Goal: Task Accomplishment & Management: Use online tool/utility

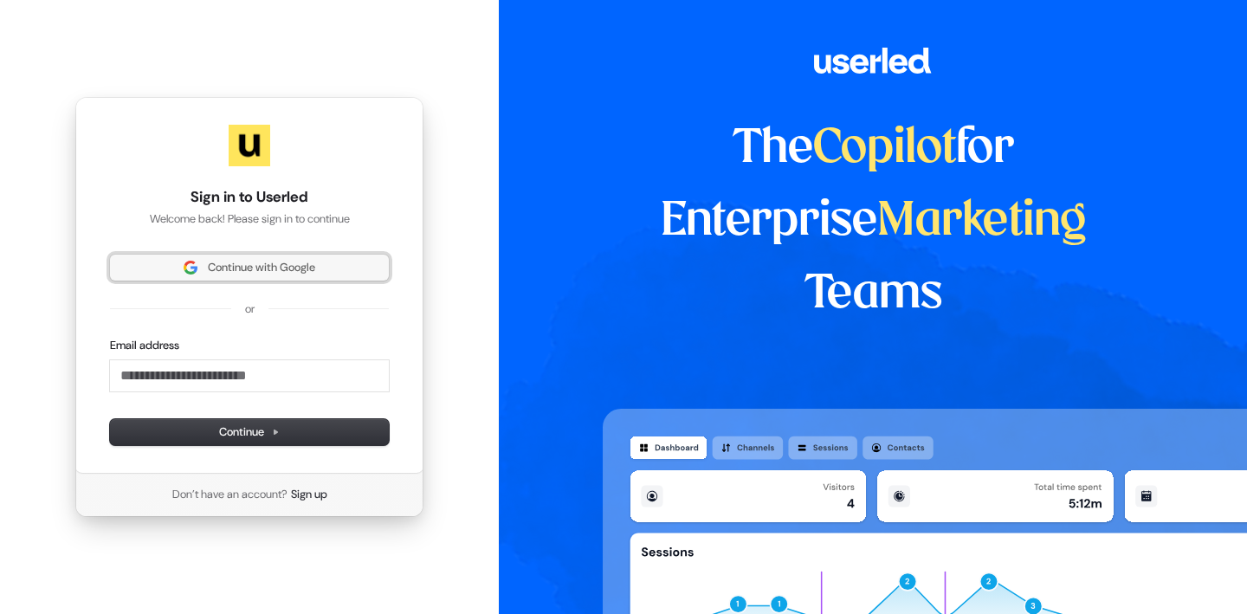
click at [248, 268] on span "Continue with Google" at bounding box center [261, 268] width 107 height 16
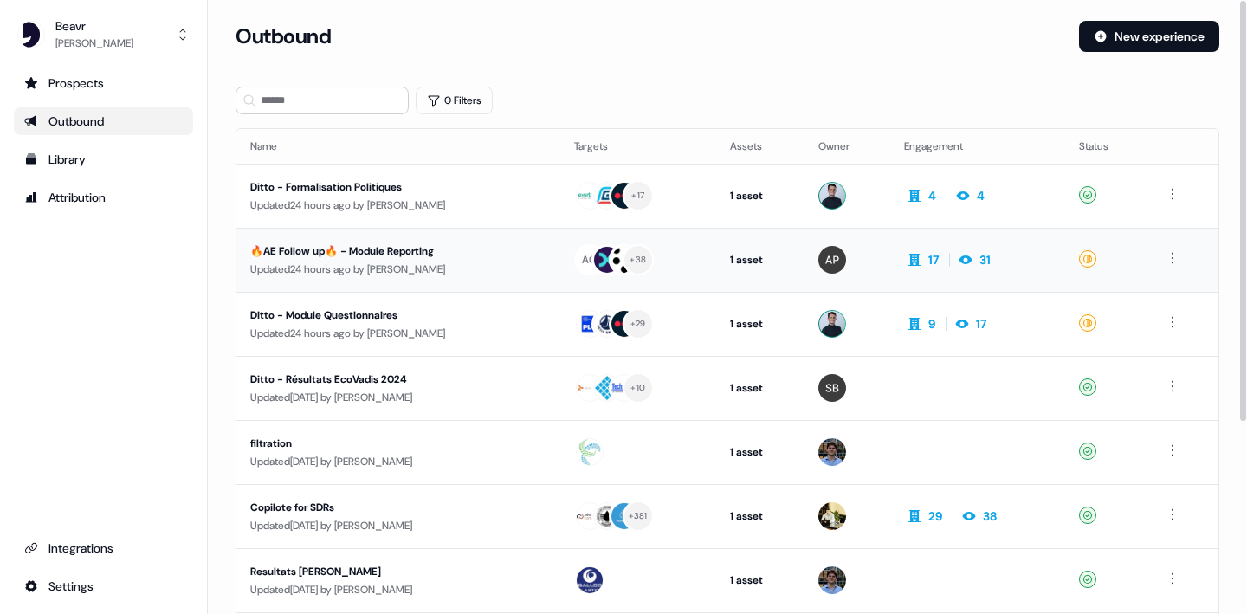
click at [335, 249] on div "🔥AE Follow up🔥 - Module Reporting" at bounding box center [398, 250] width 296 height 17
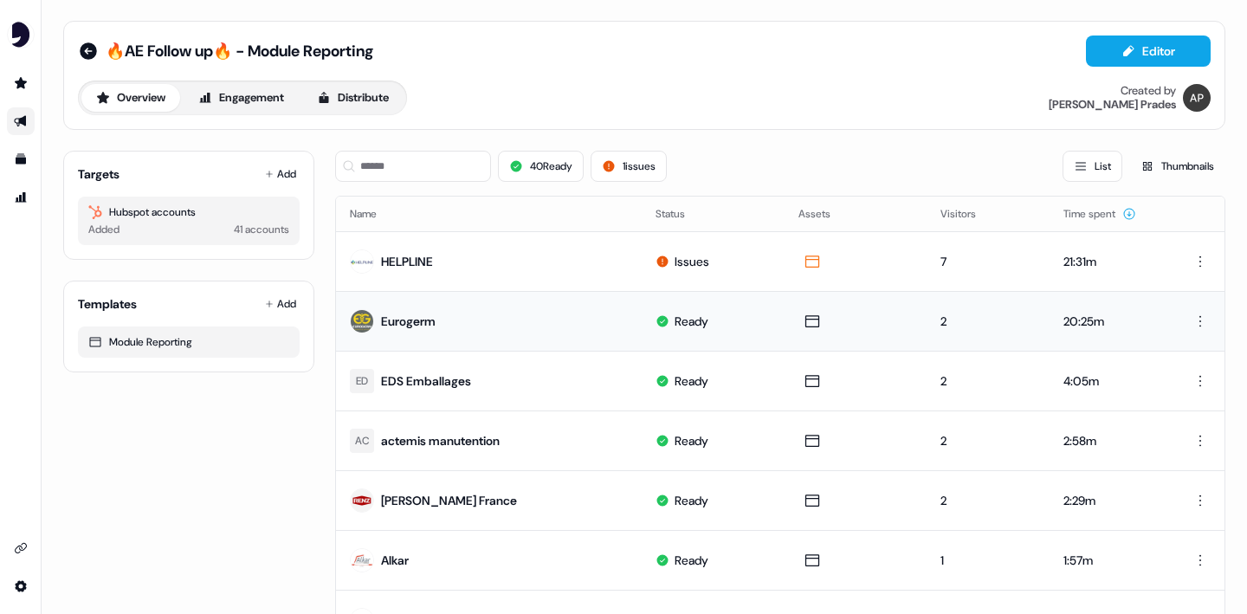
click at [414, 321] on div "Eurogerm" at bounding box center [408, 321] width 55 height 17
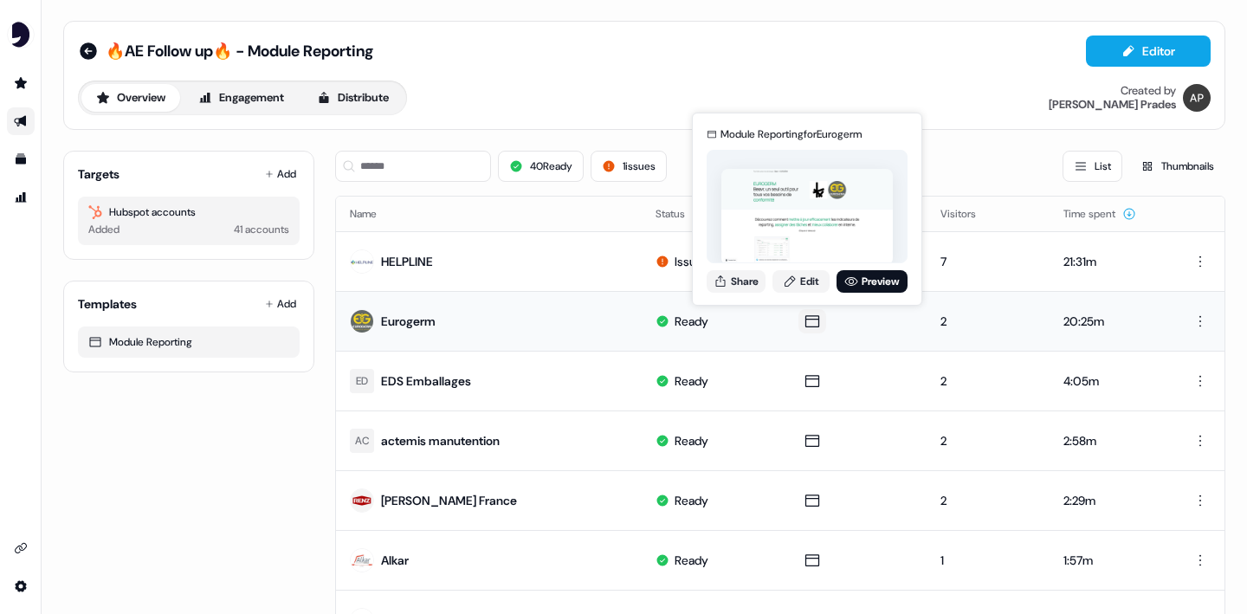
click at [802, 313] on icon at bounding box center [812, 321] width 21 height 17
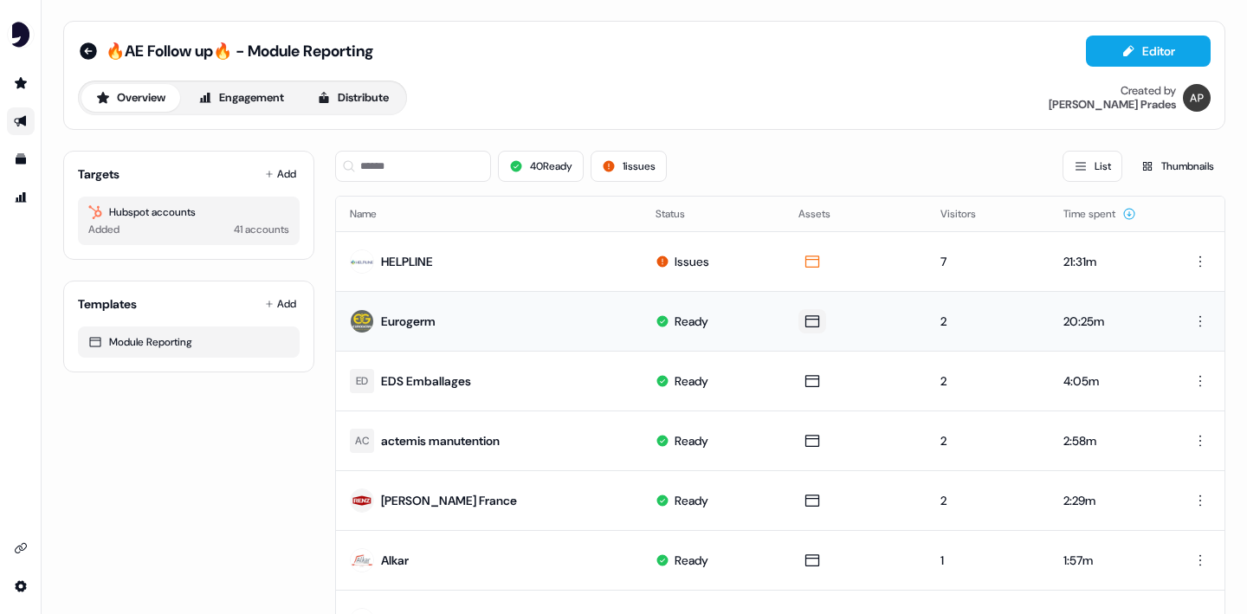
click at [805, 316] on icon at bounding box center [812, 321] width 21 height 17
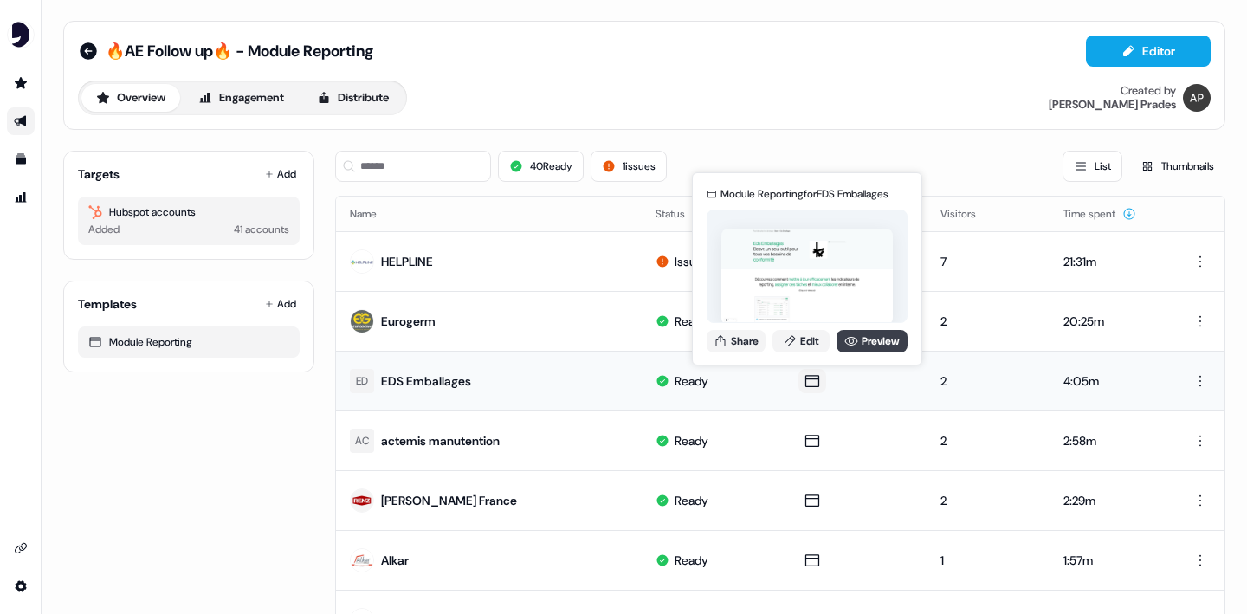
click at [857, 342] on link "Preview" at bounding box center [872, 341] width 71 height 23
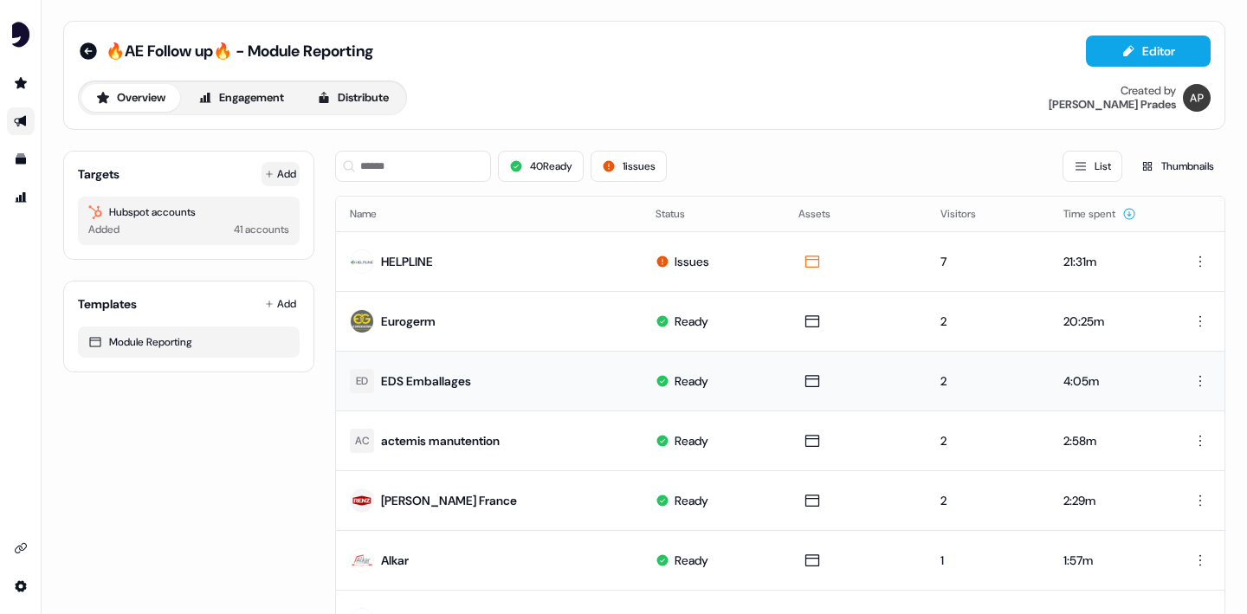
click at [285, 167] on button "Add" at bounding box center [281, 174] width 38 height 24
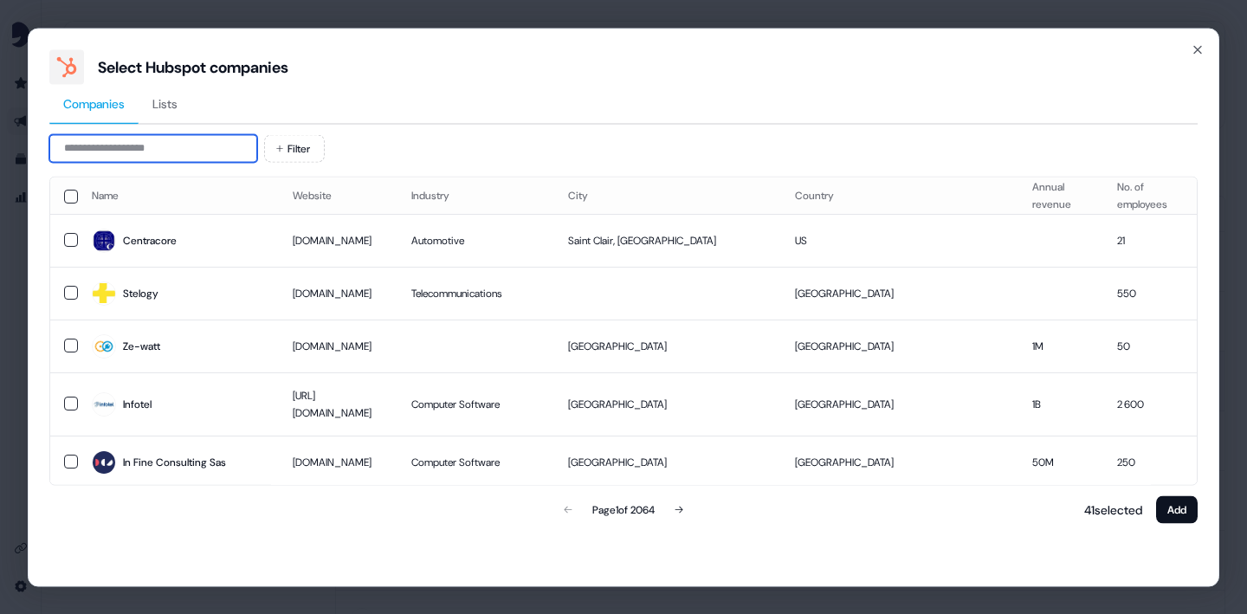
click at [172, 146] on input at bounding box center [153, 148] width 208 height 28
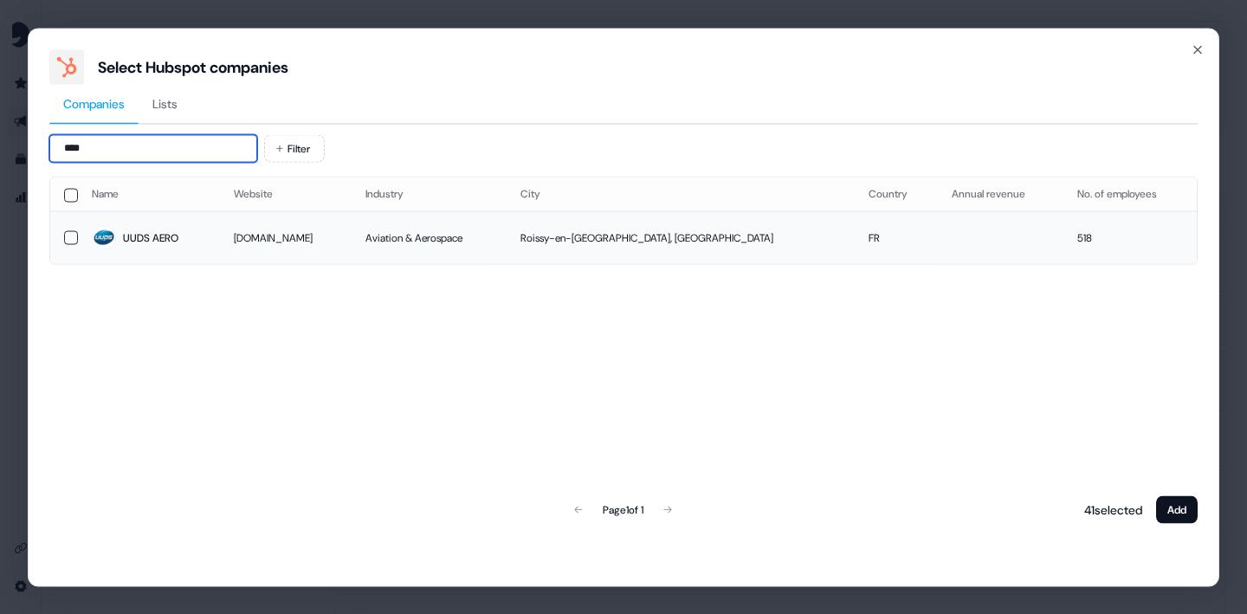
type input "****"
click at [120, 236] on span "UUDS AERO" at bounding box center [149, 238] width 114 height 24
click at [1180, 509] on button "Add" at bounding box center [1177, 509] width 42 height 28
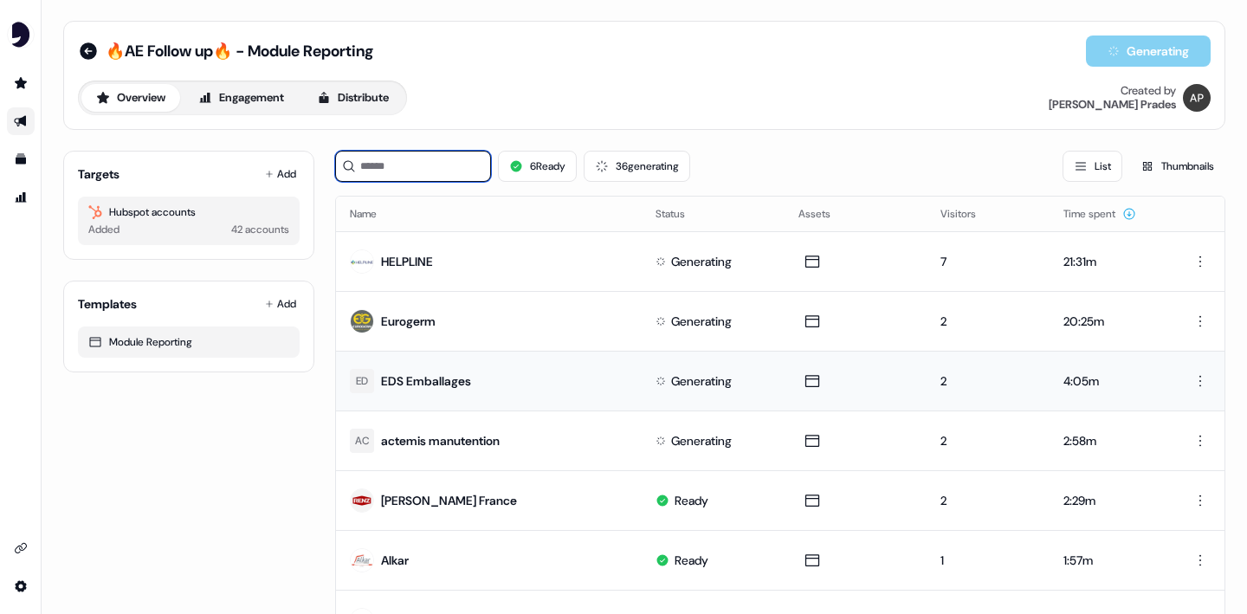
click at [416, 153] on input at bounding box center [413, 166] width 156 height 31
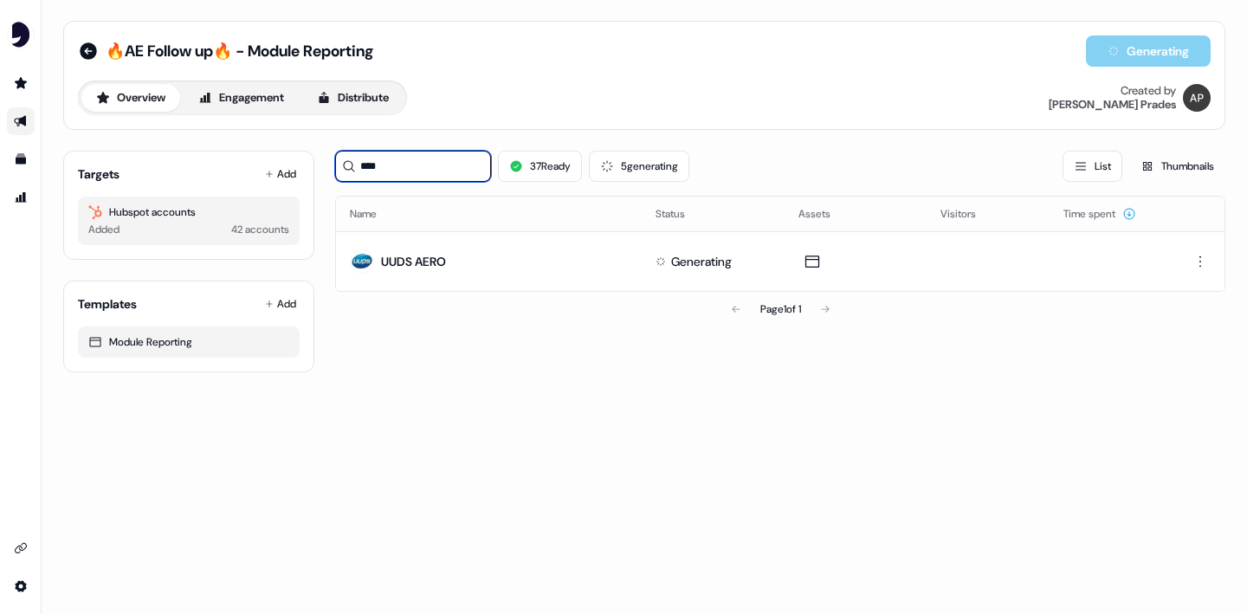
type input "****"
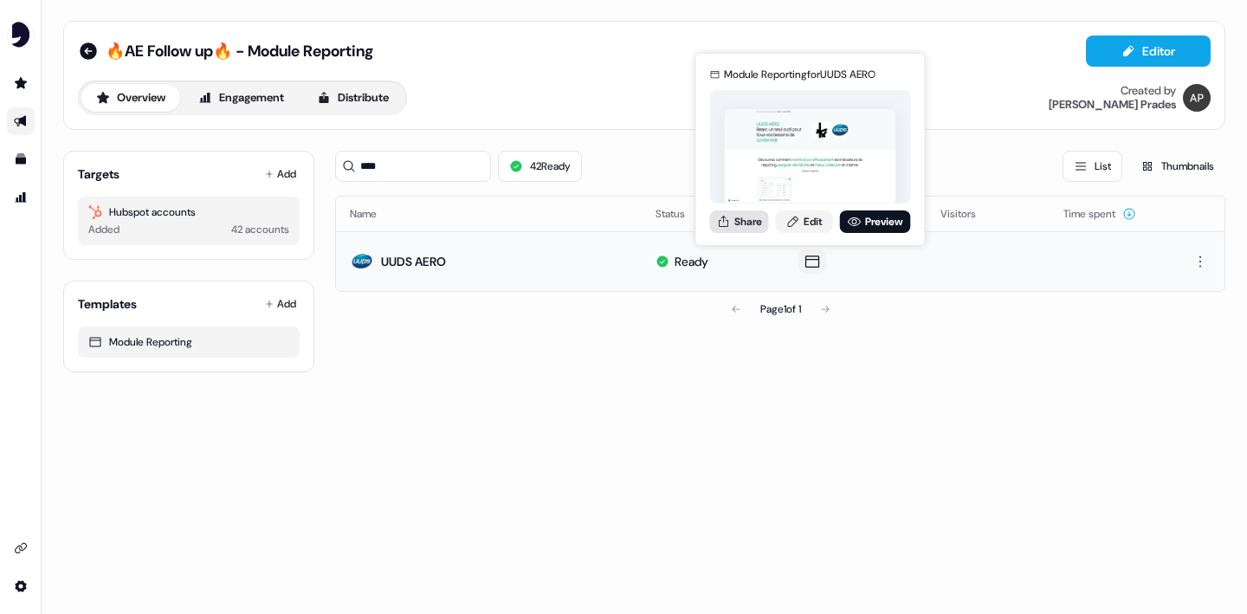
click at [751, 218] on button "Share" at bounding box center [739, 221] width 59 height 23
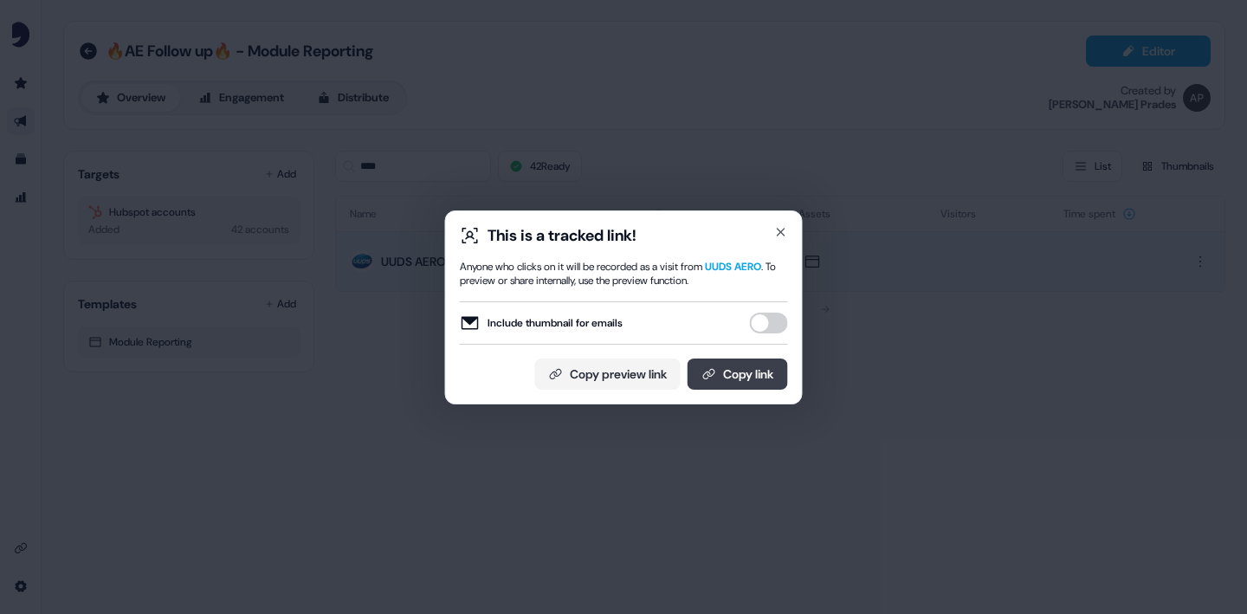
click at [743, 375] on button "Copy link" at bounding box center [738, 374] width 100 height 31
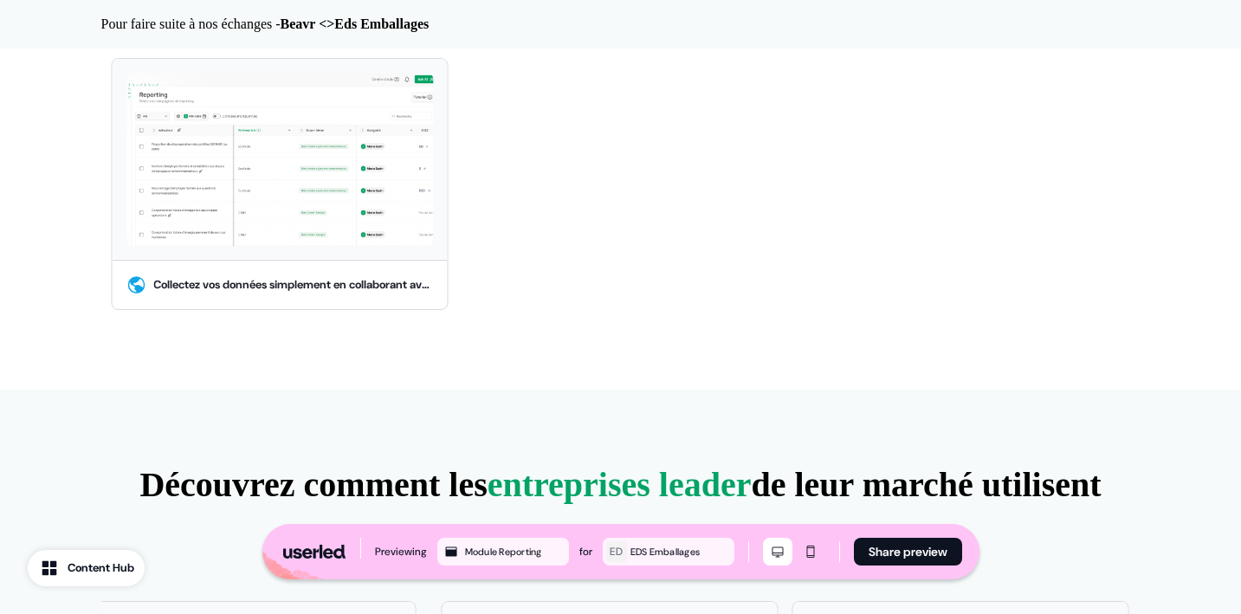
scroll to position [596, 0]
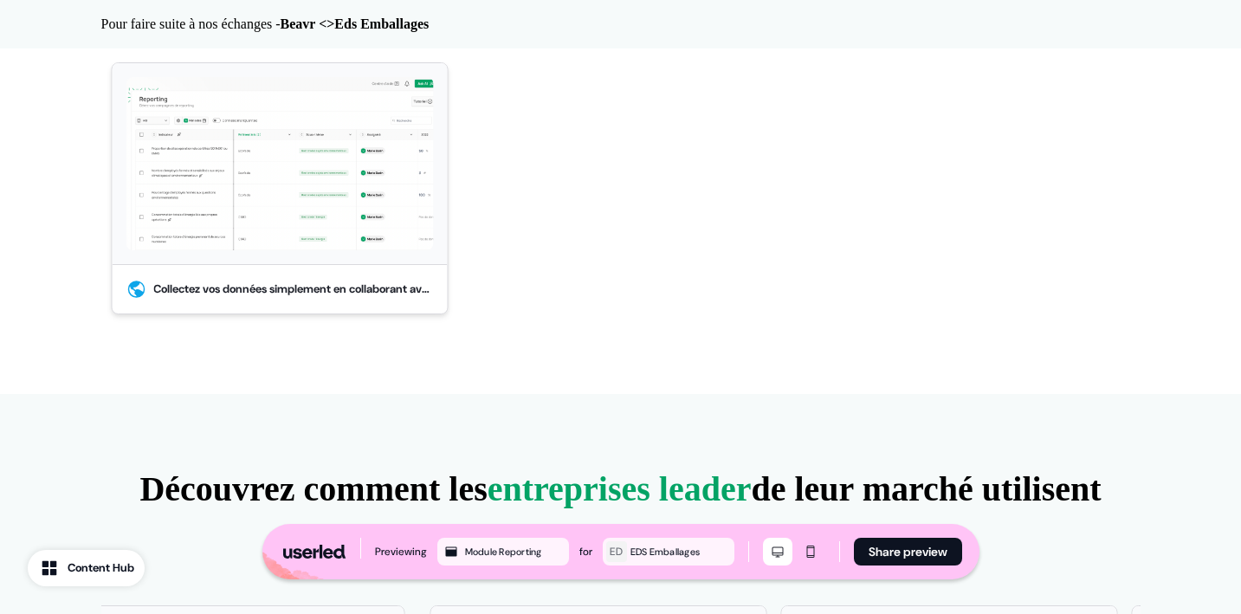
click at [285, 182] on img at bounding box center [279, 163] width 307 height 173
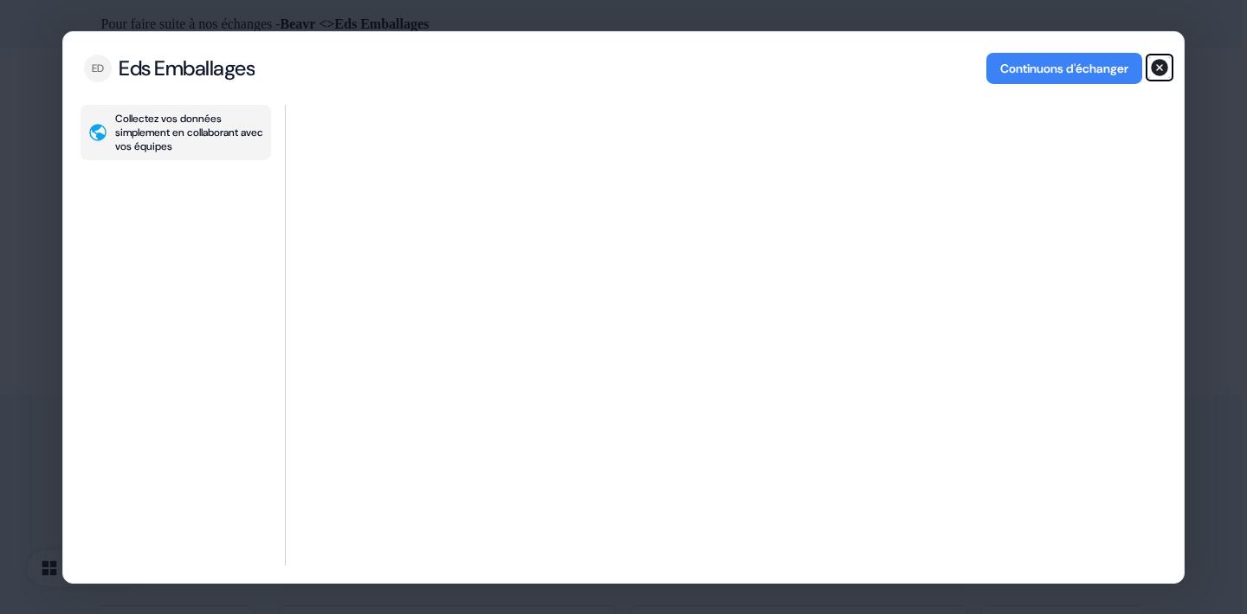
click at [1161, 61] on icon "button" at bounding box center [1159, 67] width 17 height 17
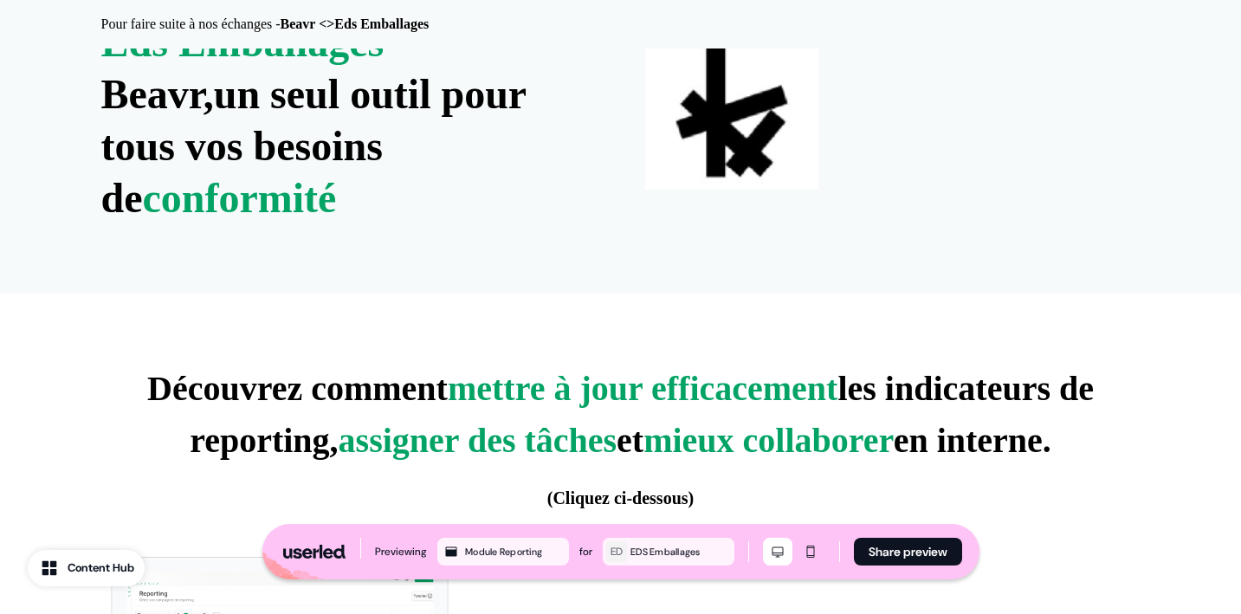
scroll to position [0, 0]
